Goal: Register for event/course

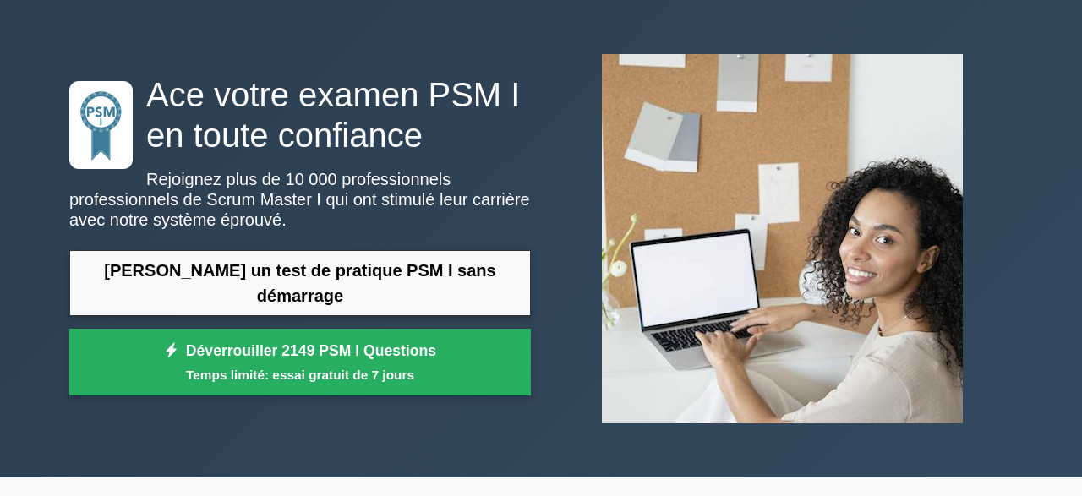
scroll to position [66, 0]
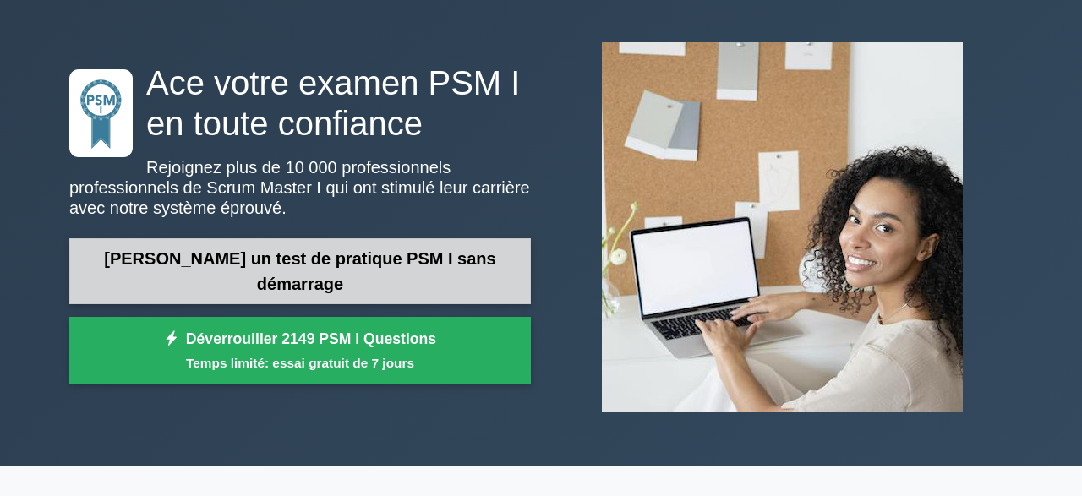
click at [177, 293] on link "Démarrer un test de pratique PSM I sans démarrage" at bounding box center [300, 271] width 462 height 66
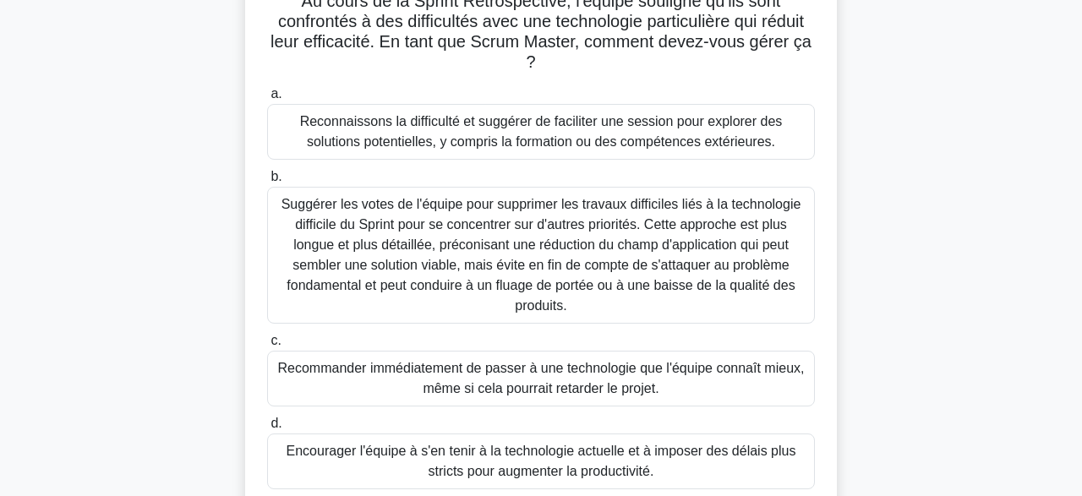
scroll to position [88, 0]
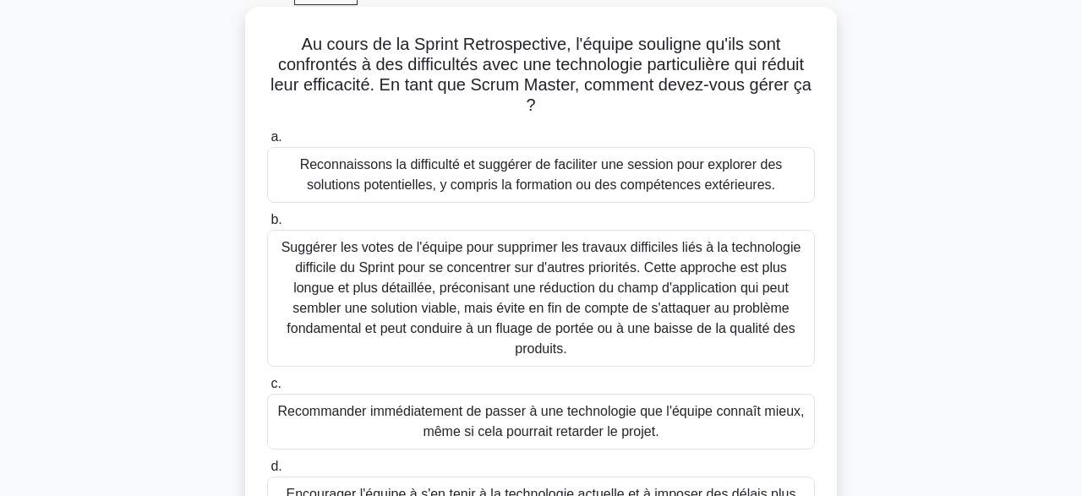
click at [315, 187] on div "Reconnaissons la difficulté et suggérer de faciliter une session pour explorer …" at bounding box center [541, 175] width 548 height 56
click at [267, 143] on input "a. Reconnaissons la difficulté et suggérer de faciliter une session pour explor…" at bounding box center [267, 137] width 0 height 11
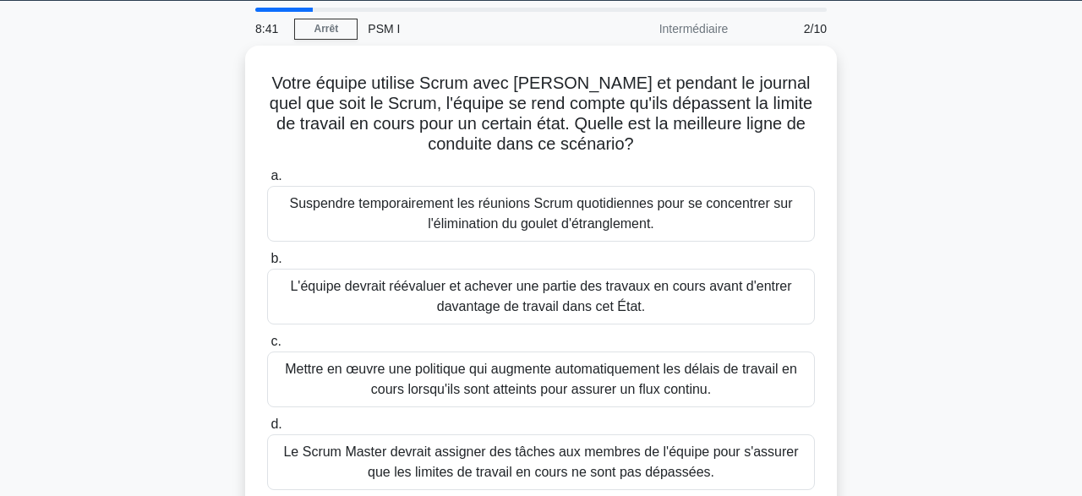
scroll to position [54, 0]
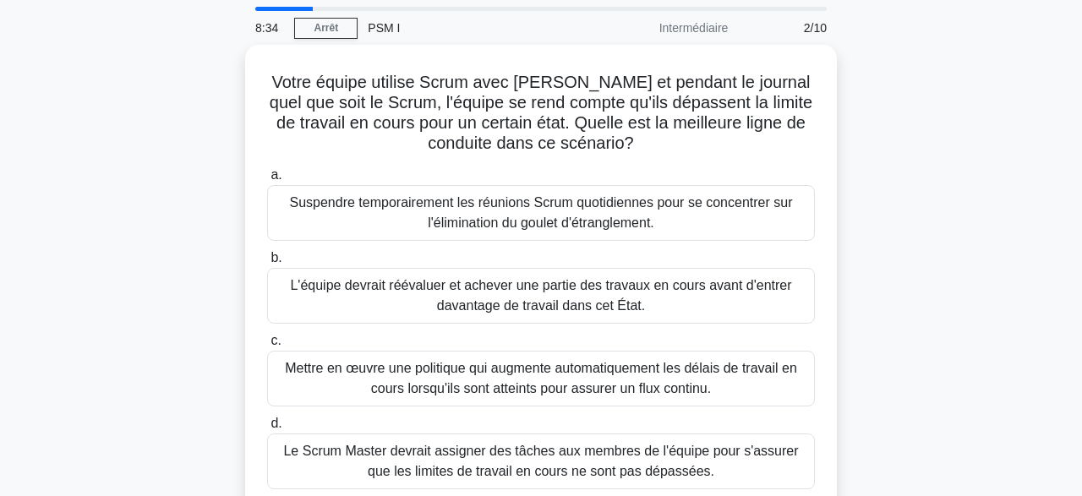
click at [77, 390] on div "Votre équipe utilise Scrum avec Kanban et pendant le journal quel que soit le S…" at bounding box center [541, 289] width 964 height 489
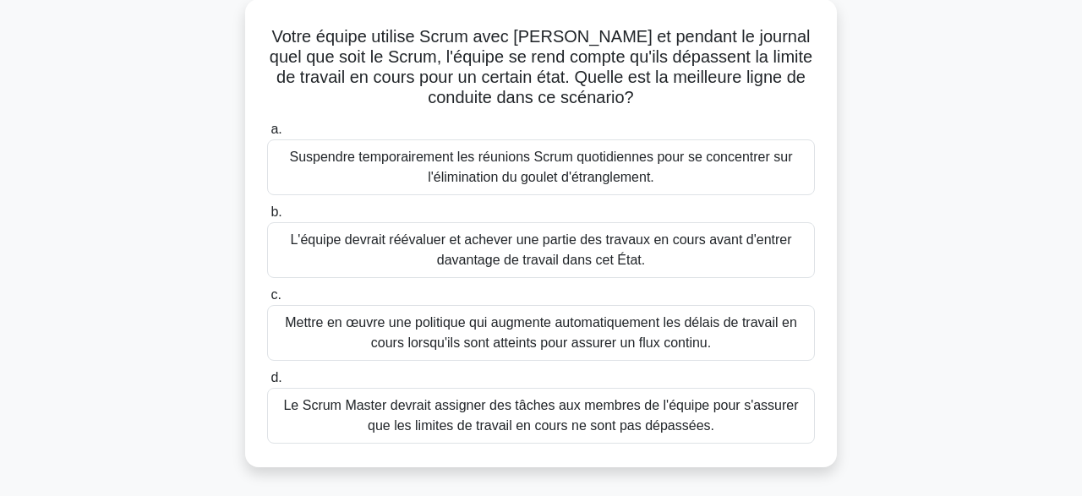
scroll to position [98, 0]
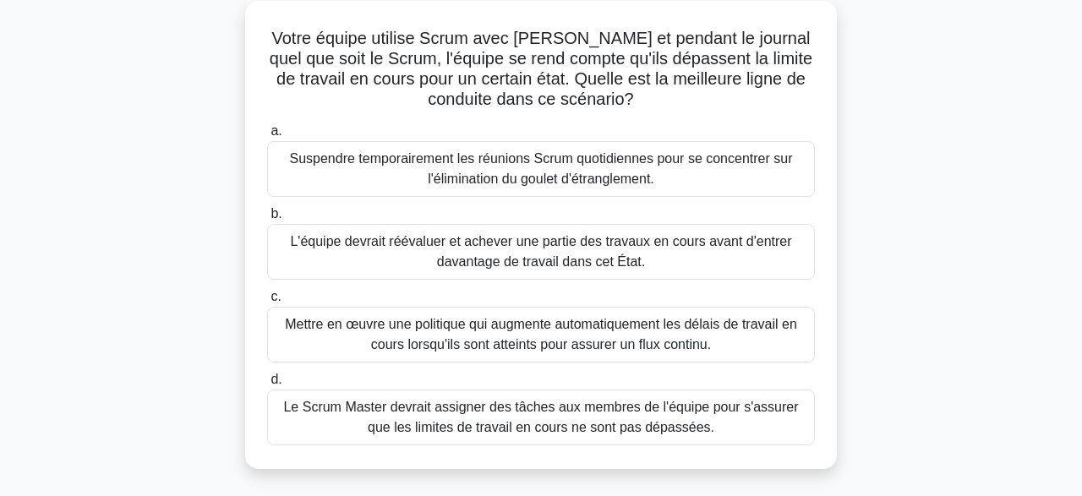
click at [105, 414] on div "Votre équipe utilise Scrum avec Kanban et pendant le journal quel que soit le S…" at bounding box center [541, 245] width 964 height 489
click at [107, 414] on div "Votre équipe utilise Scrum avec Kanban et pendant le journal quel que soit le S…" at bounding box center [541, 245] width 964 height 489
click at [109, 411] on div "Votre équipe utilise Scrum avec Kanban et pendant le journal quel que soit le S…" at bounding box center [541, 245] width 964 height 489
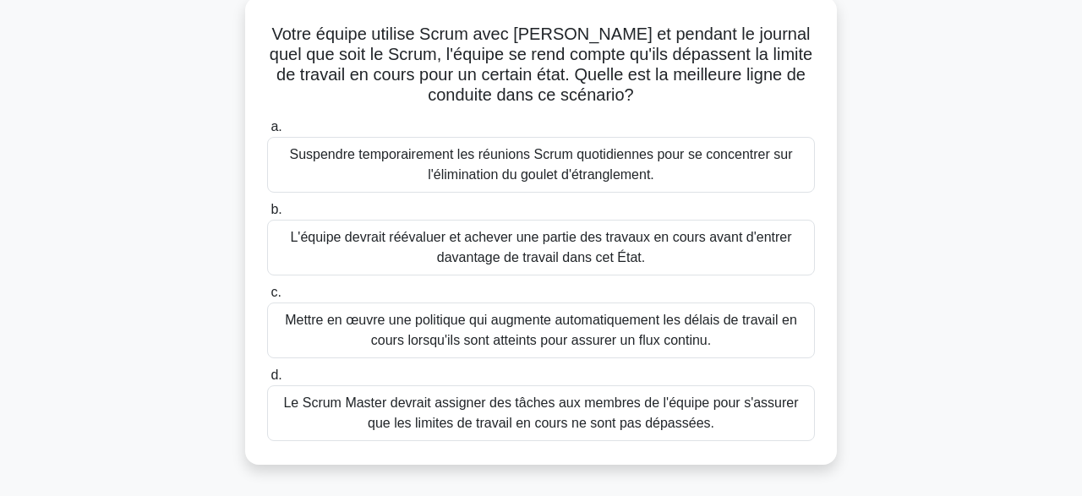
click at [292, 317] on div "Mettre en œuvre une politique qui augmente automatiquement les délais de travai…" at bounding box center [541, 331] width 548 height 56
click at [267, 299] on input "c. Mettre en œuvre une politique qui augmente automatiquement les délais de tra…" at bounding box center [267, 293] width 0 height 11
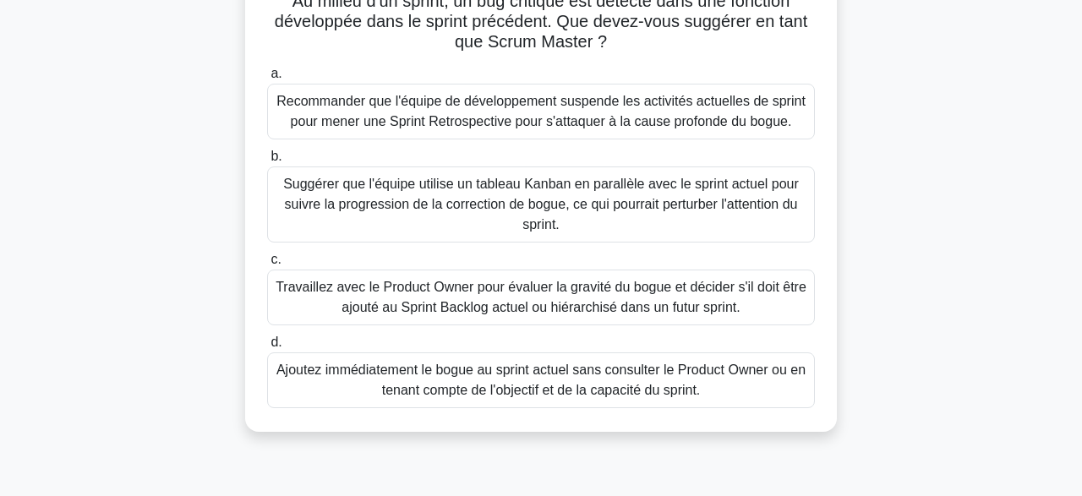
scroll to position [135, 0]
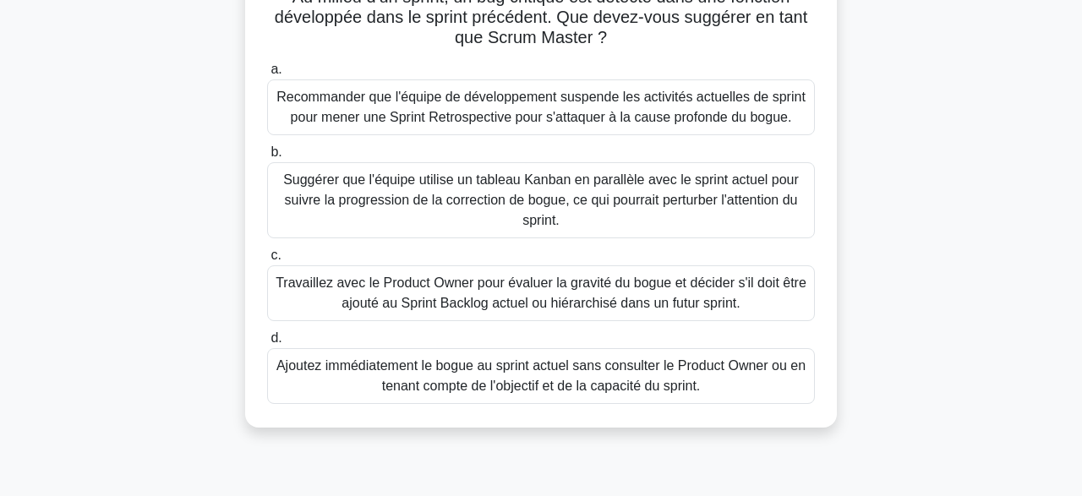
click at [299, 288] on div "Travaillez avec le Product Owner pour évaluer la gravité du bogue et décider s'…" at bounding box center [541, 294] width 548 height 56
click at [267, 261] on input "c. Travaillez avec le Product Owner pour évaluer la gravité du bogue et décider…" at bounding box center [267, 255] width 0 height 11
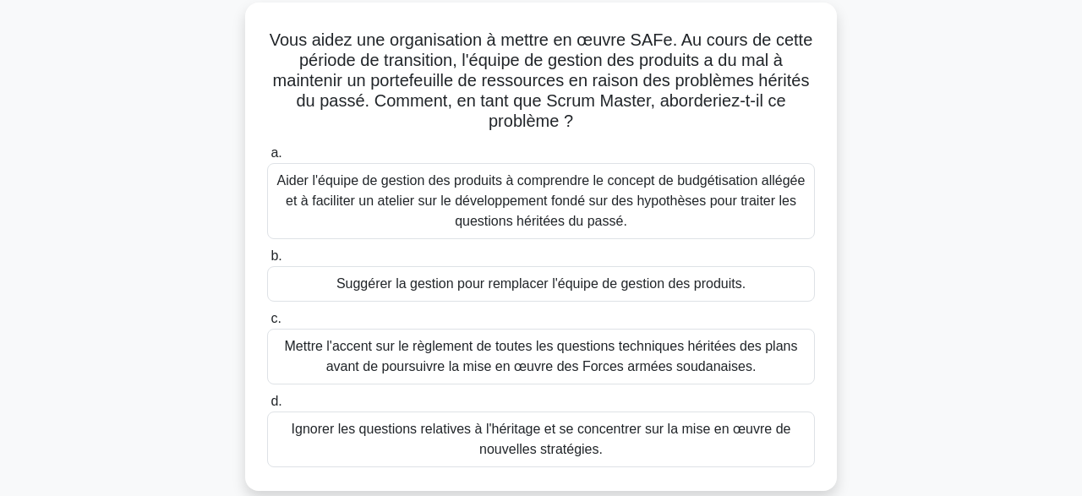
scroll to position [118, 0]
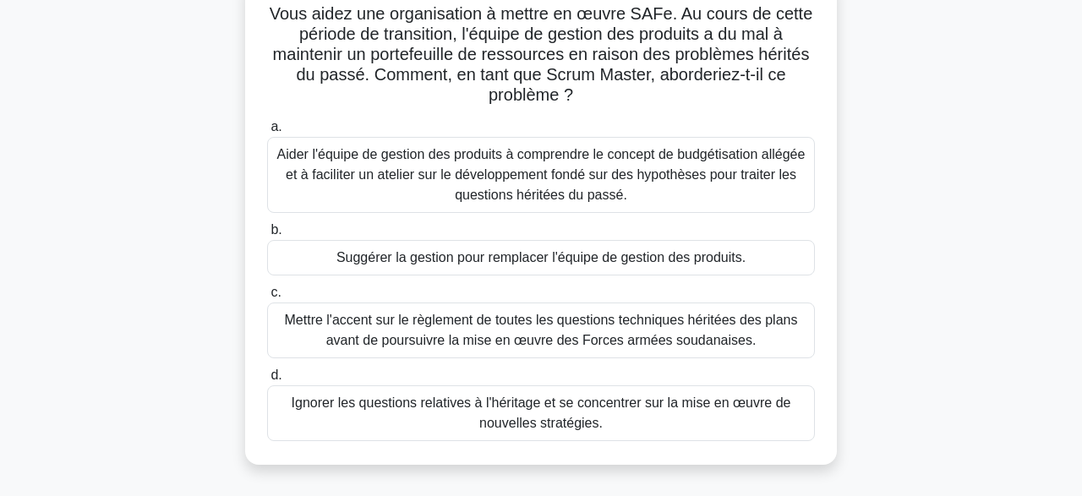
click at [294, 324] on div "Mettre l'accent sur le règlement de toutes les questions techniques héritées de…" at bounding box center [541, 331] width 548 height 56
click at [267, 299] on input "c. Mettre l'accent sur le règlement de toutes les questions techniques héritées…" at bounding box center [267, 293] width 0 height 11
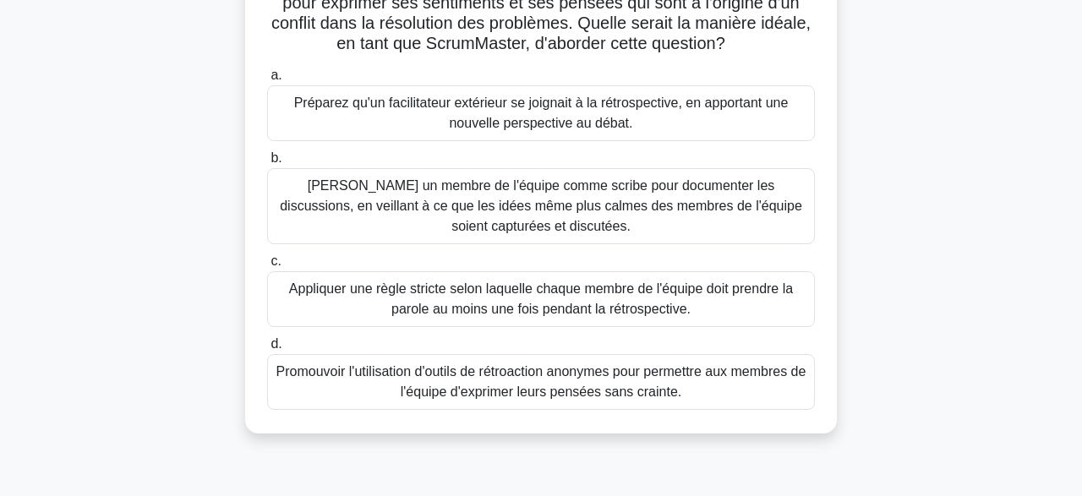
scroll to position [155, 0]
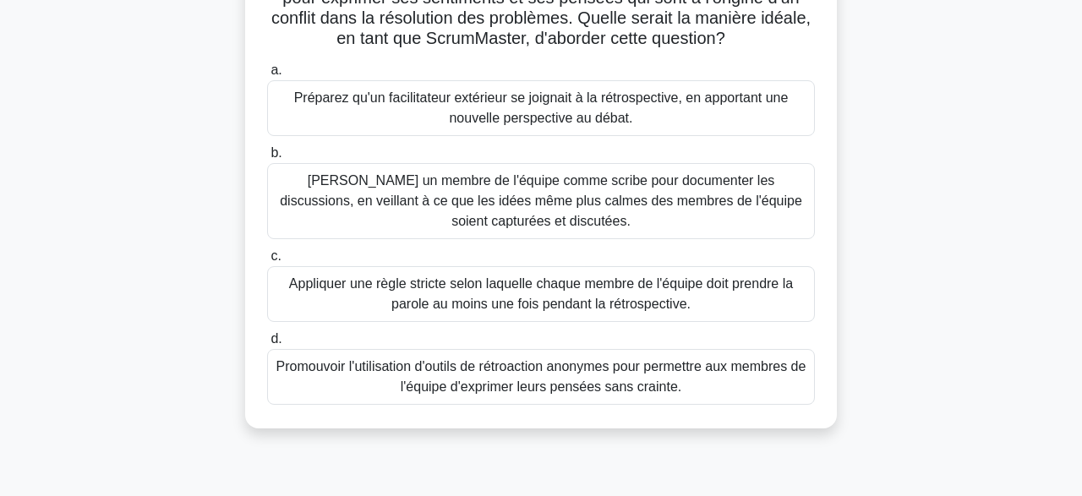
click at [305, 371] on div "Promouvoir l'utilisation d'outils de rétroaction anonymes pour permettre aux me…" at bounding box center [541, 377] width 548 height 56
click at [267, 345] on input "d. Promouvoir l'utilisation d'outils de rétroaction anonymes pour permettre aux…" at bounding box center [267, 339] width 0 height 11
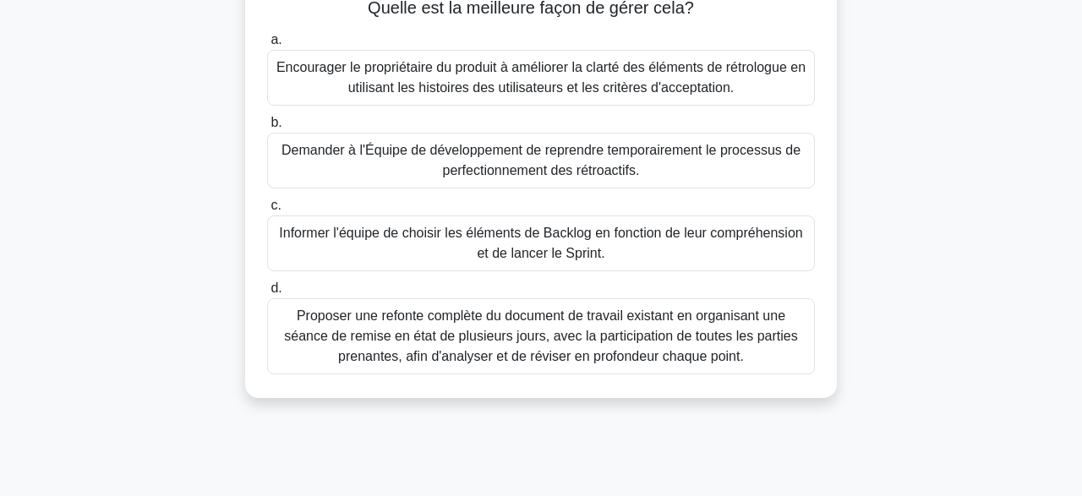
scroll to position [169, 0]
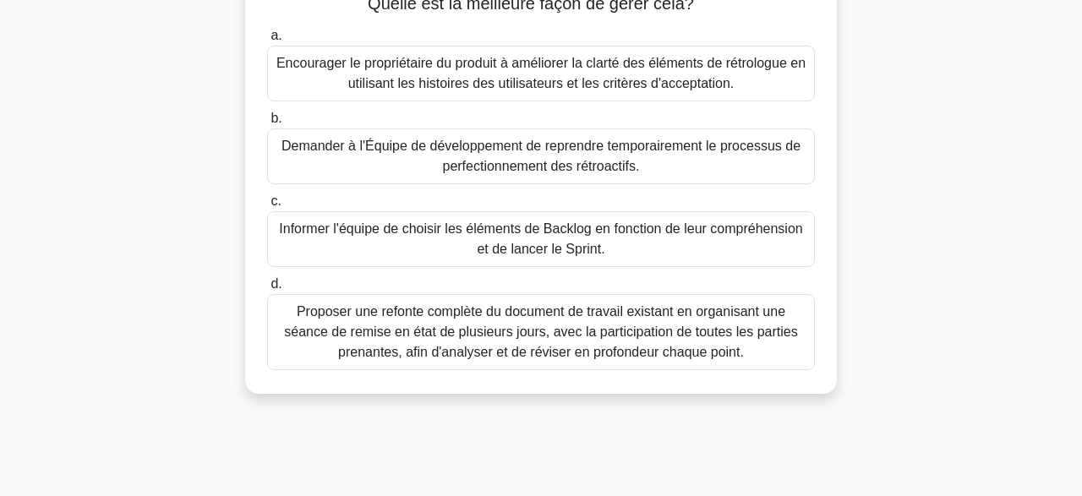
click at [297, 72] on div "Encourager le propriétaire du produit à améliorer la clarté des éléments de rét…" at bounding box center [541, 74] width 548 height 56
click at [267, 41] on input "a. Encourager le propriétaire du produit à améliorer la clarté des éléments de …" at bounding box center [267, 35] width 0 height 11
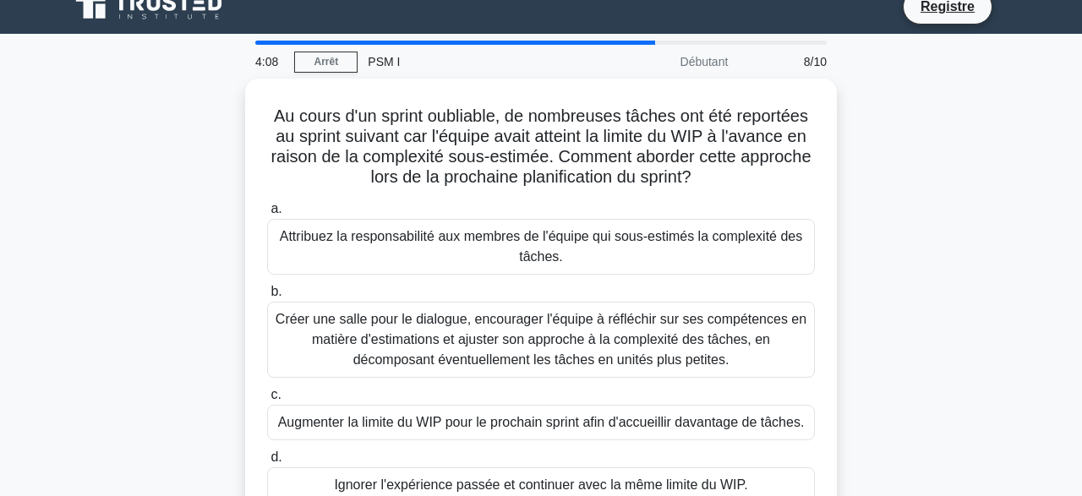
scroll to position [1, 0]
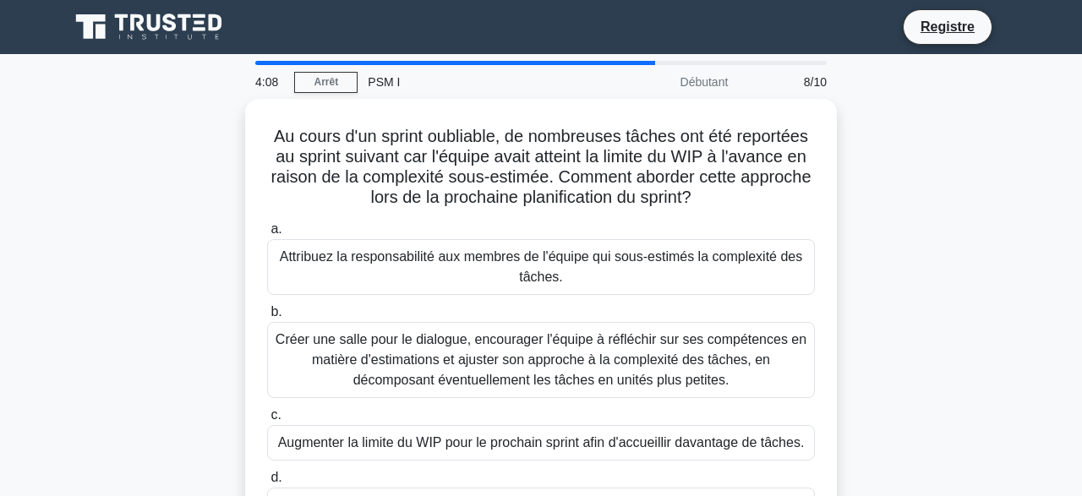
click at [96, 247] on div "Au cours d'un sprint oubliable, de nombreuses tâches ont été reportées au sprin…" at bounding box center [541, 333] width 964 height 469
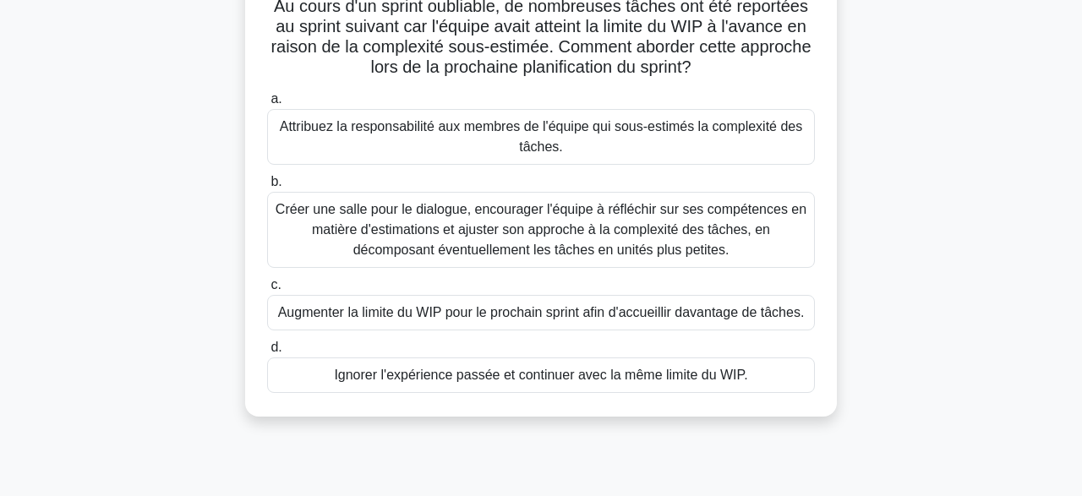
scroll to position [132, 0]
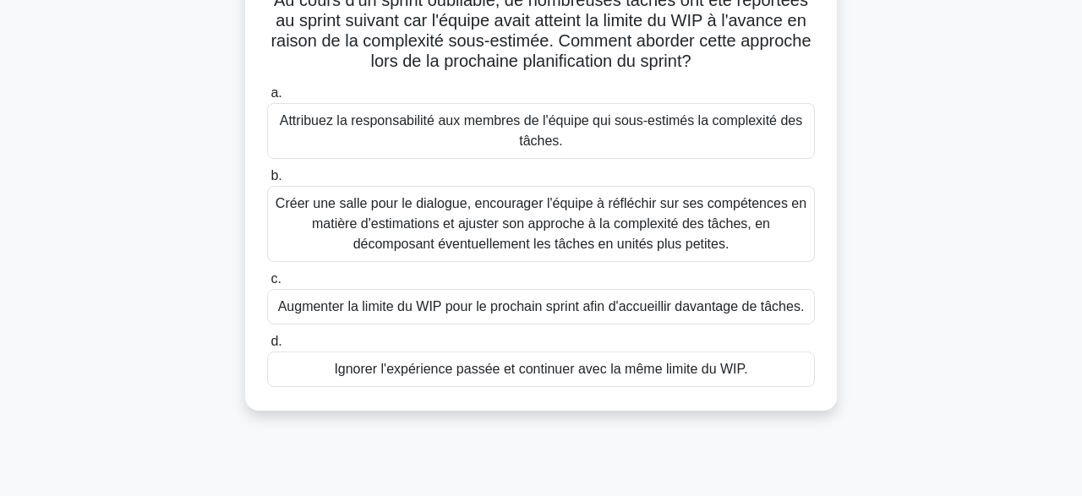
click at [302, 212] on div "Créer une salle pour le dialogue, encourager l'équipe à réfléchir sur ses compé…" at bounding box center [541, 224] width 548 height 76
click at [267, 182] on input "b. Créer une salle pour le dialogue, encourager l'équipe à réfléchir sur ses co…" at bounding box center [267, 176] width 0 height 11
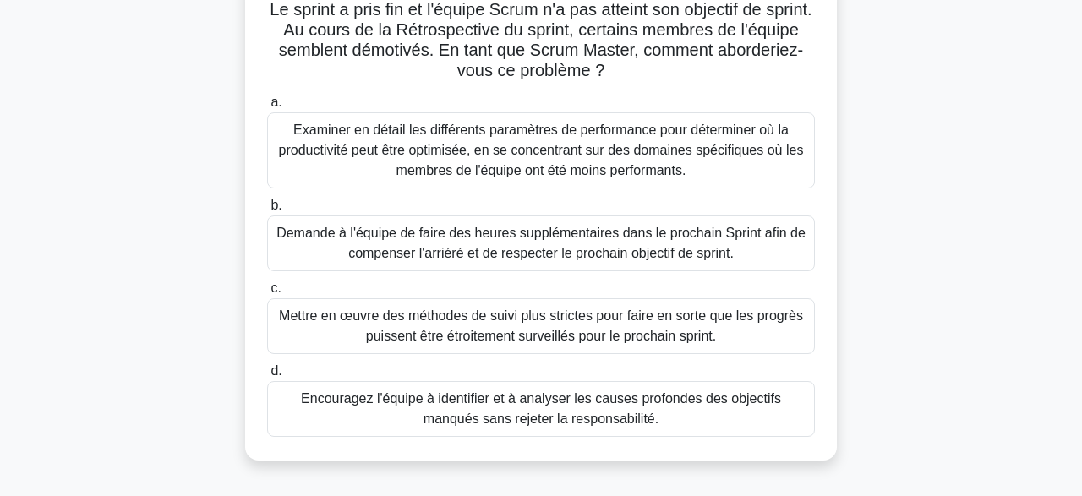
scroll to position [128, 0]
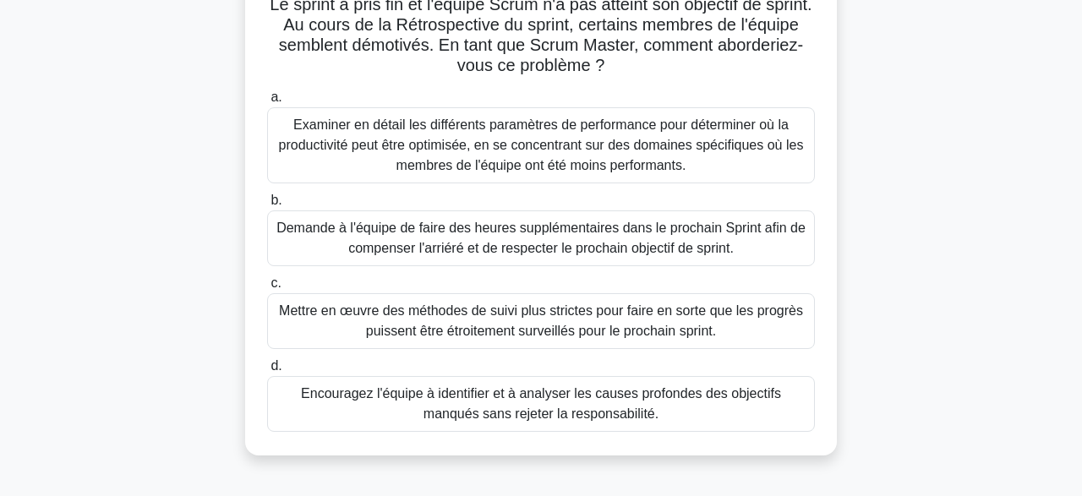
click at [304, 398] on div "Encouragez l'équipe à identifier et à analyser les causes profondes des objecti…" at bounding box center [541, 404] width 548 height 56
click at [267, 372] on input "d. Encouragez l'équipe à identifier et à analyser les causes profondes des obje…" at bounding box center [267, 366] width 0 height 11
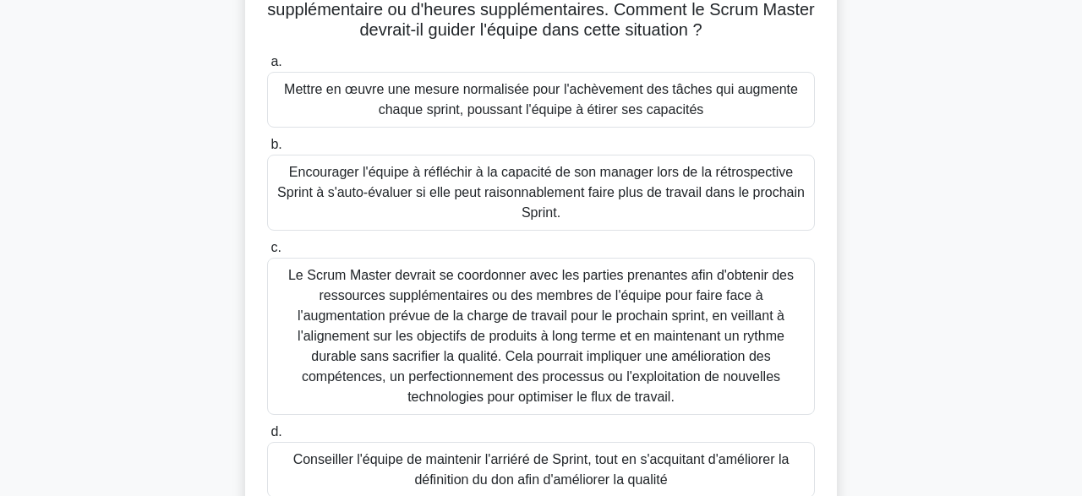
scroll to position [167, 0]
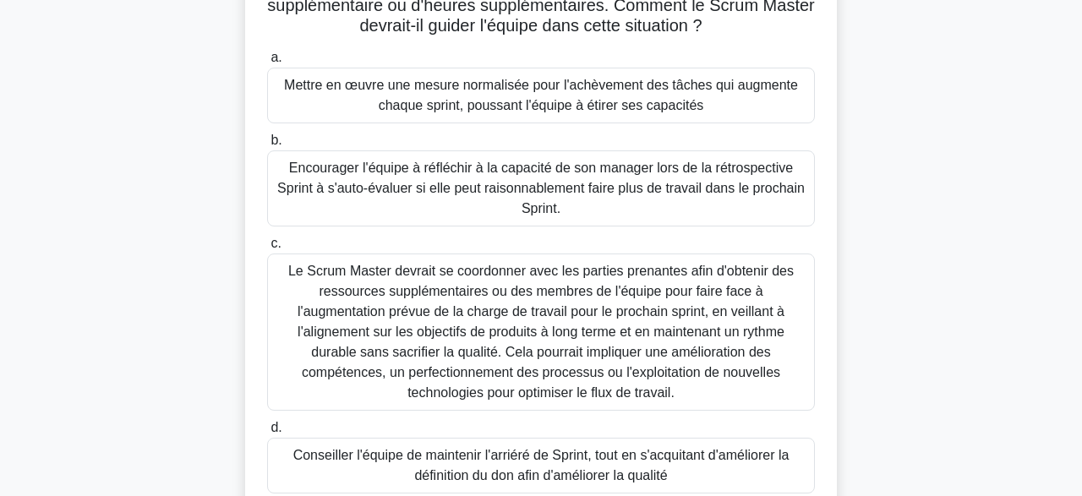
click at [323, 183] on div "Encourager l'équipe à réfléchir à la capacité de son manager lors de la rétrosp…" at bounding box center [541, 189] width 548 height 76
click at [267, 146] on input "b. Encourager l'équipe à réfléchir à la capacité de son manager lors de la rétr…" at bounding box center [267, 140] width 0 height 11
radio input "true"
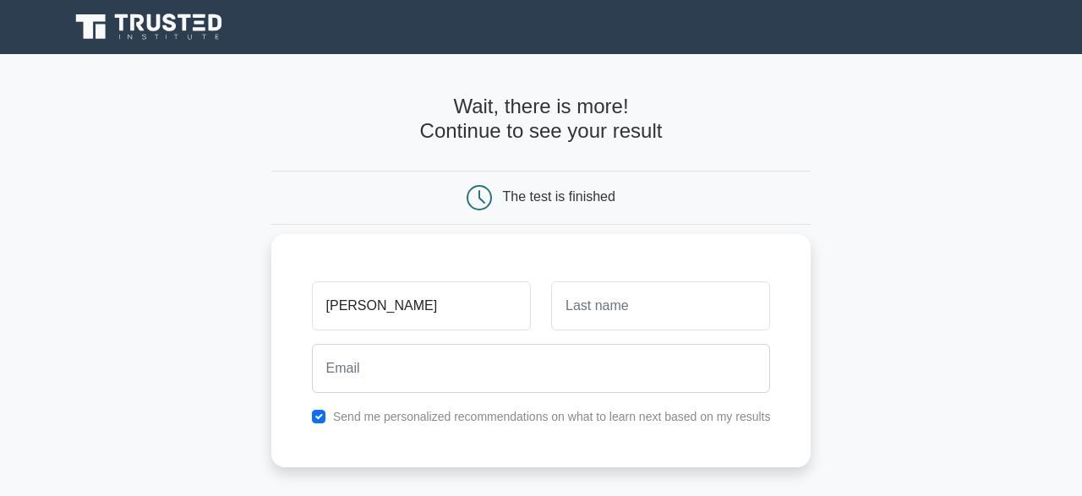
type input "hamza"
click at [595, 304] on input "text" at bounding box center [660, 306] width 219 height 49
type input "lamtouni"
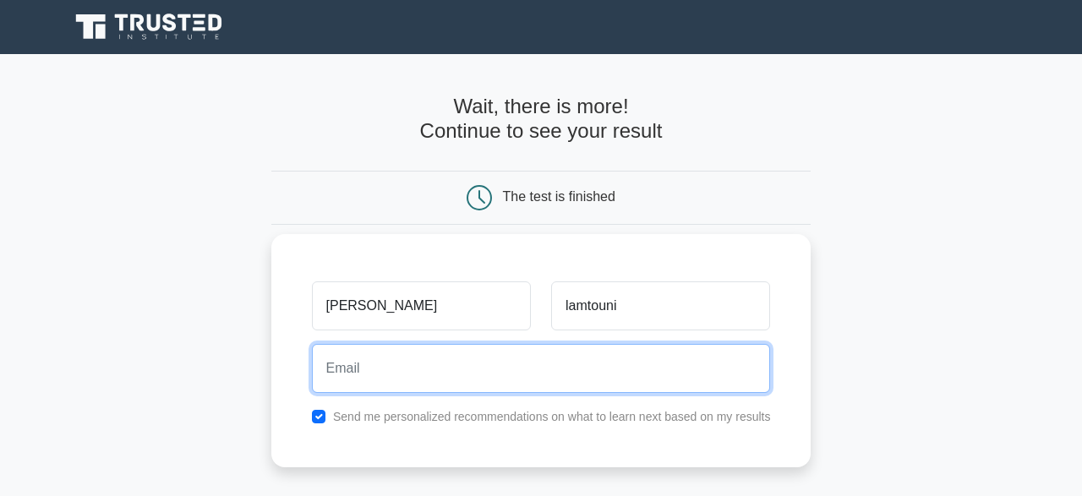
click at [488, 377] on input "email" at bounding box center [541, 368] width 459 height 49
type input "hamzalamtouni@yahoo.fr"
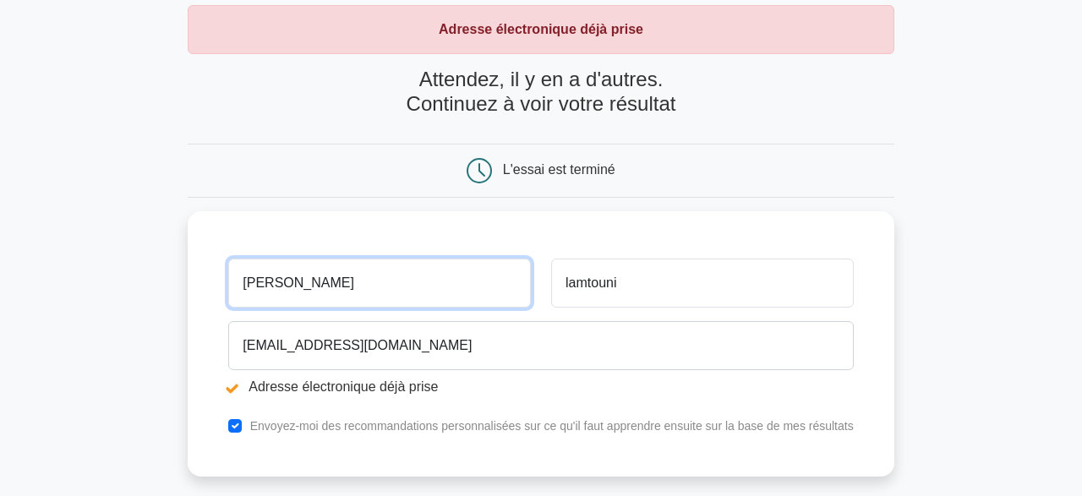
scroll to position [92, 0]
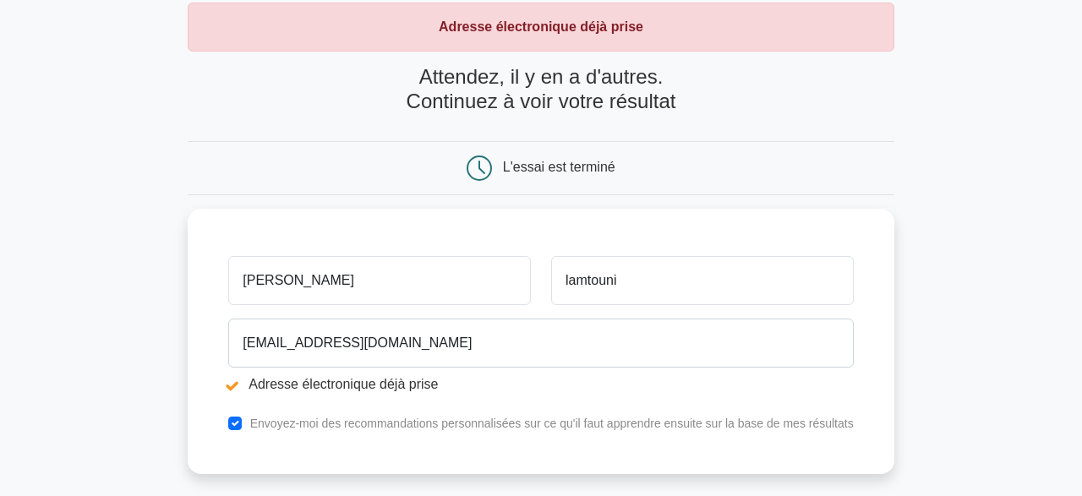
click at [485, 175] on icon at bounding box center [479, 168] width 25 height 25
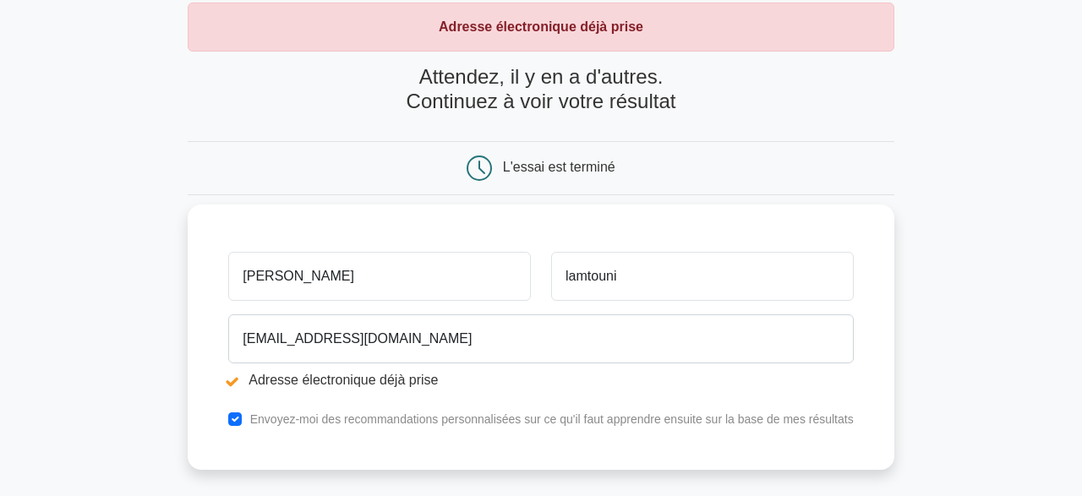
click at [266, 385] on li "Adresse électronique déjà prise" at bounding box center [540, 380] width 625 height 20
click at [241, 427] on div "Envoyez-moi des recommandations personnalisées sur ce qu'il faut apprendre ensu…" at bounding box center [540, 419] width 645 height 20
click at [241, 419] on input "checkbox" at bounding box center [235, 420] width 14 height 14
checkbox input "false"
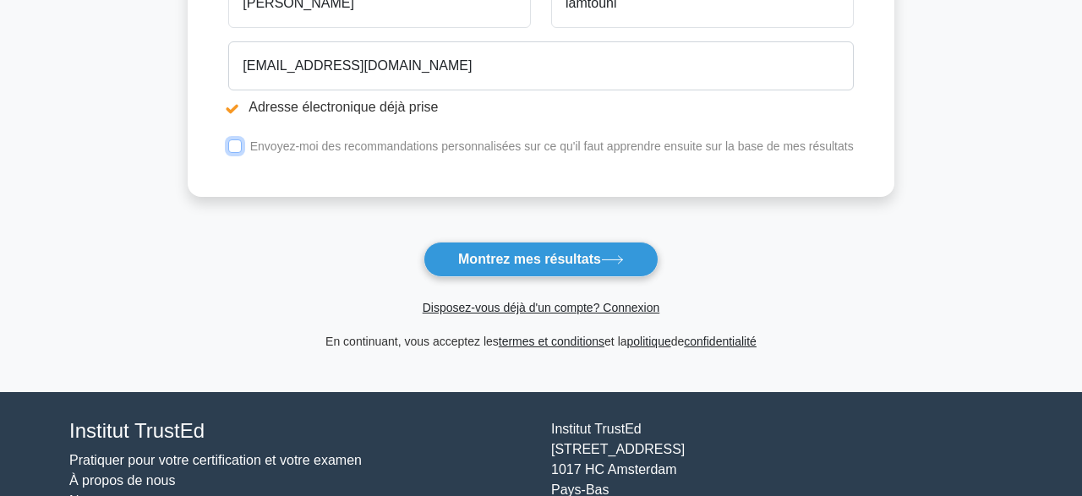
scroll to position [365, 0]
click at [233, 147] on div "Envoyez-moi des recommandations personnalisées sur ce qu'il faut apprendre ensu…" at bounding box center [540, 146] width 645 height 20
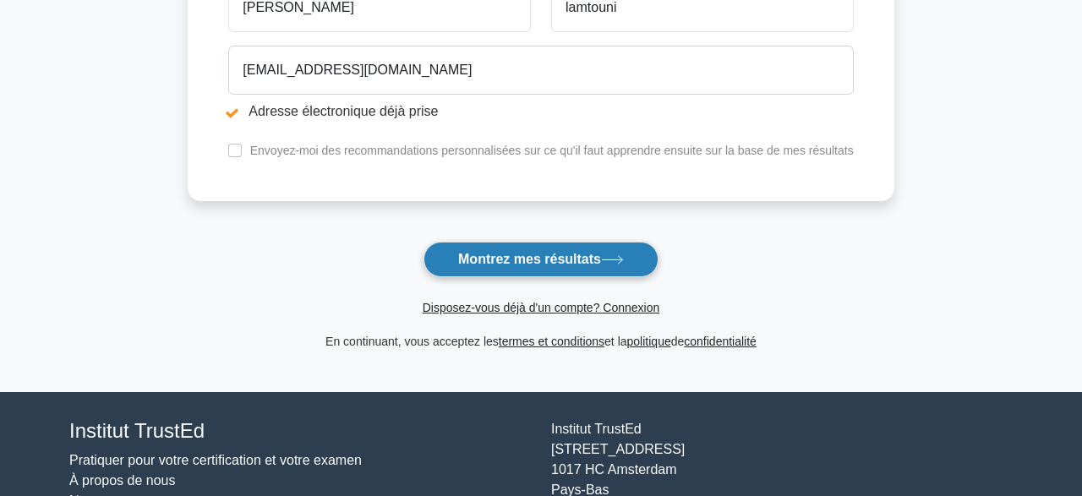
click at [491, 263] on button "Montrez mes résultats" at bounding box center [541, 260] width 235 height 36
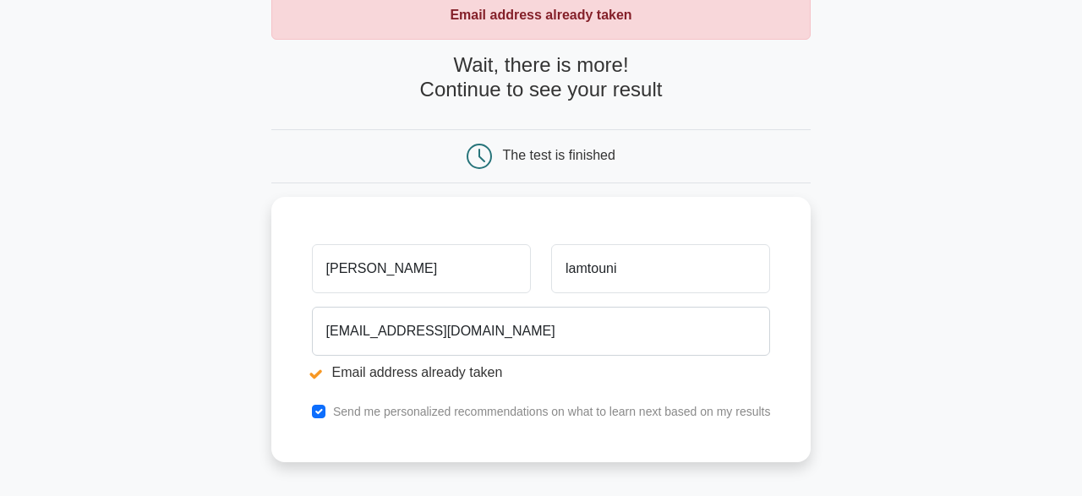
scroll to position [105, 0]
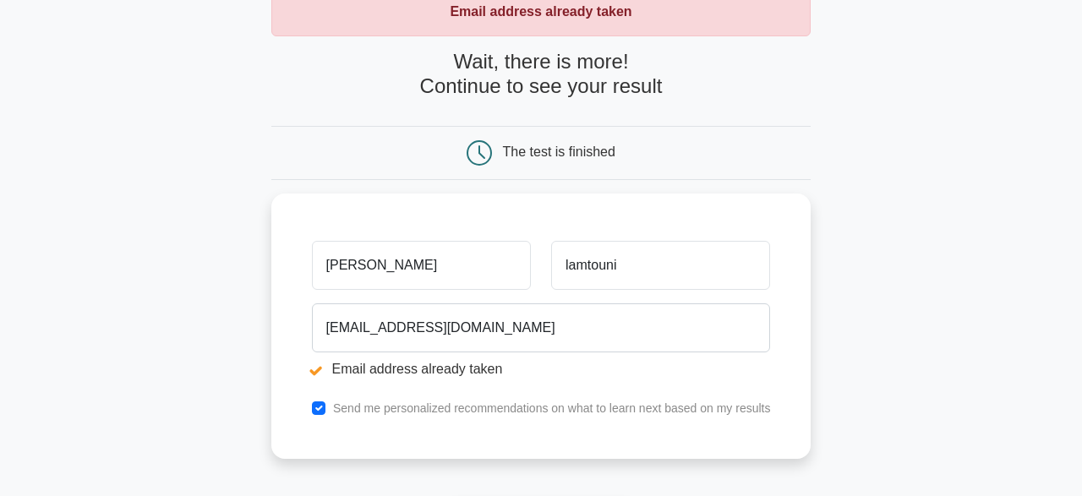
scroll to position [108, 0]
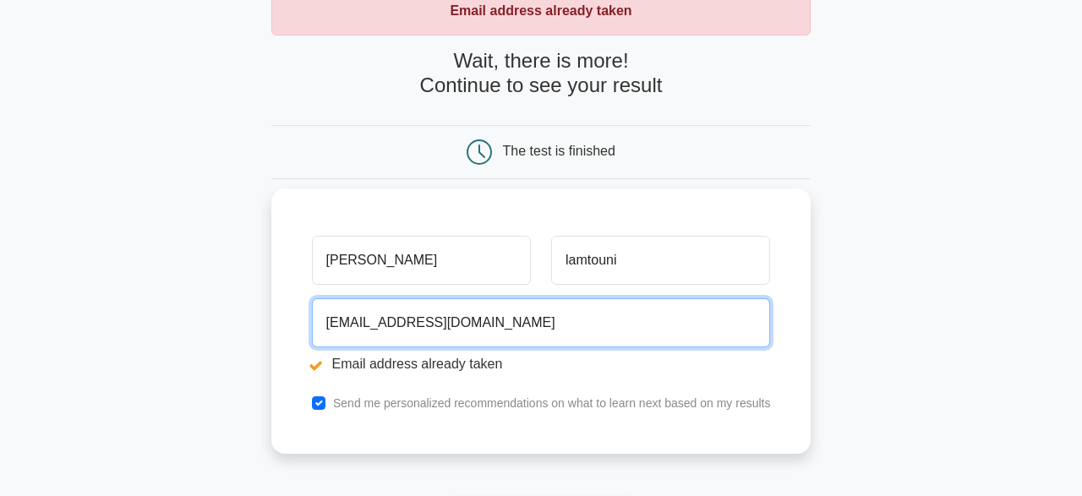
click at [496, 324] on input "hamzalamtouni@yahoo.fr" at bounding box center [541, 323] width 459 height 49
type input "h"
type input "[EMAIL_ADDRESS][DOMAIN_NAME]"
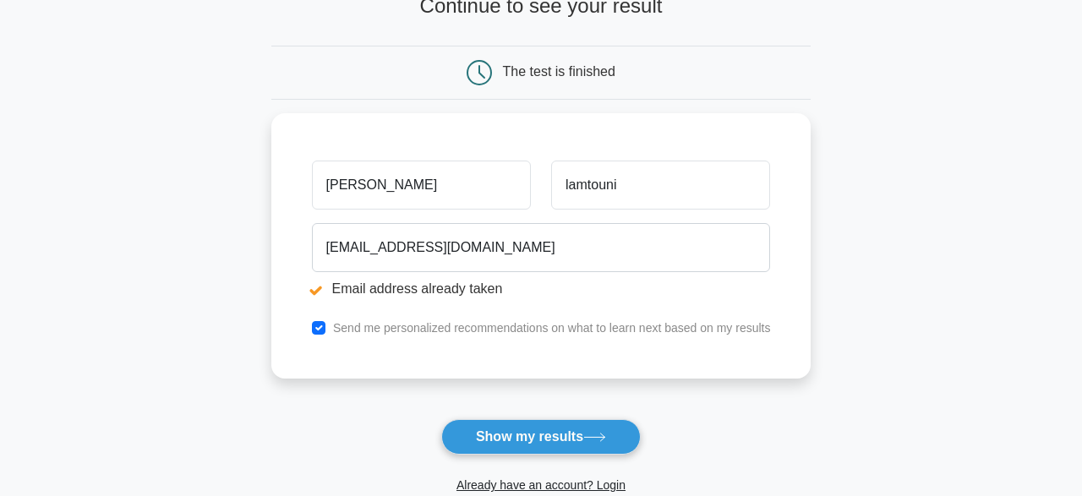
scroll to position [187, 0]
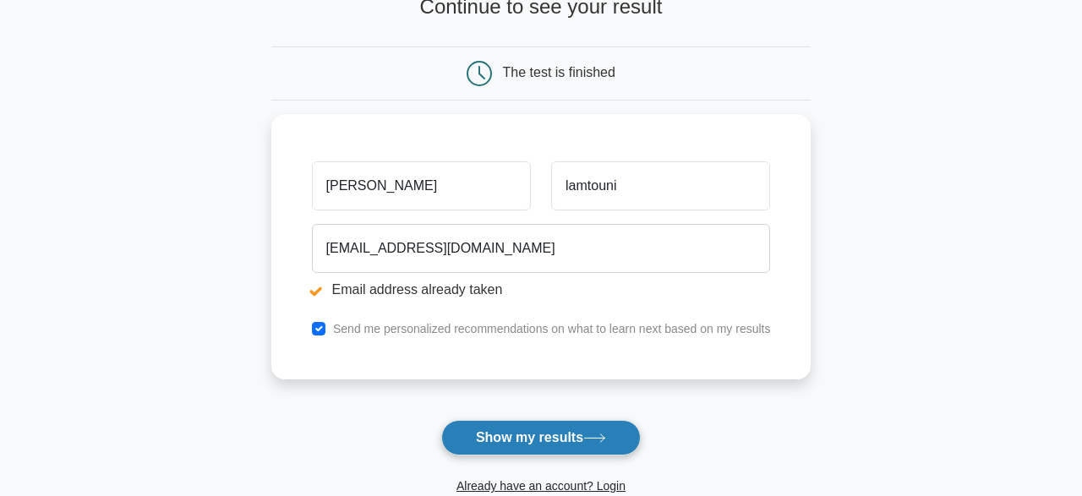
click at [508, 437] on button "Show my results" at bounding box center [541, 438] width 200 height 36
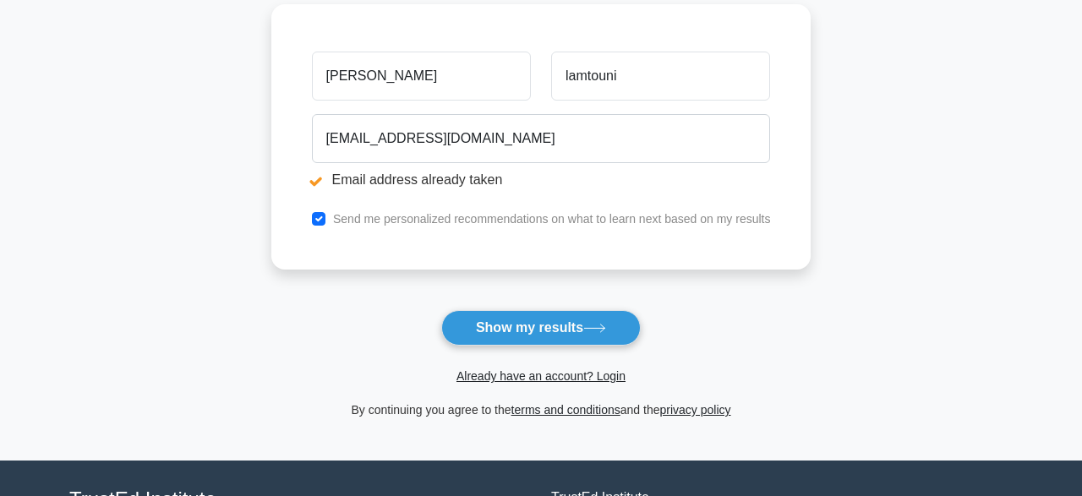
scroll to position [298, 0]
